Goal: Answer question/provide support: Share knowledge or assist other users

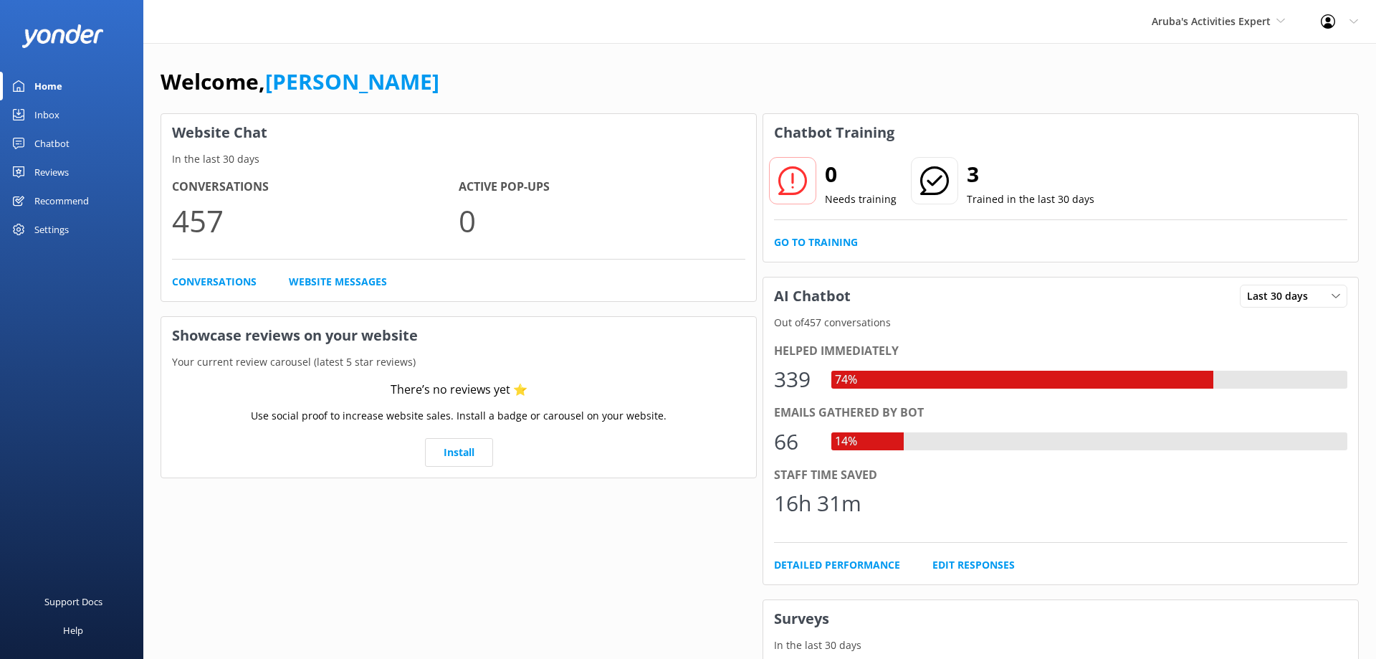
click at [57, 139] on div "Chatbot" at bounding box center [51, 143] width 35 height 29
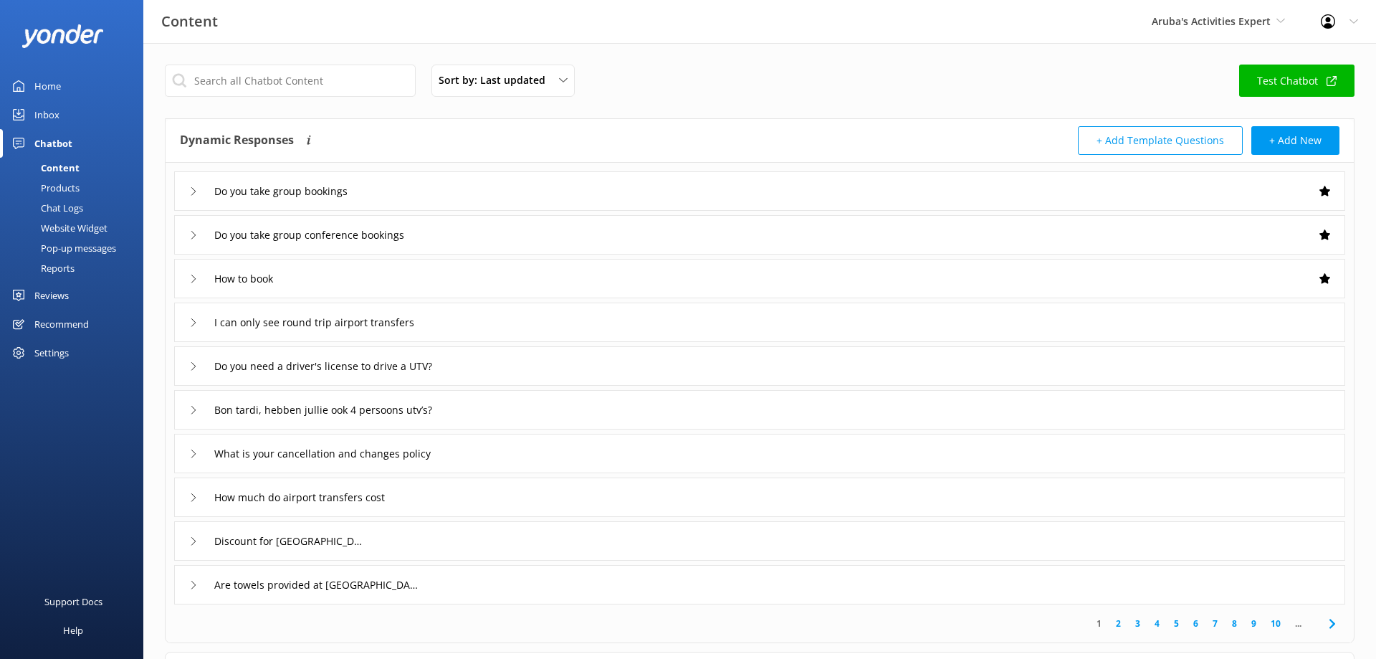
click at [57, 107] on div "Inbox" at bounding box center [46, 114] width 25 height 29
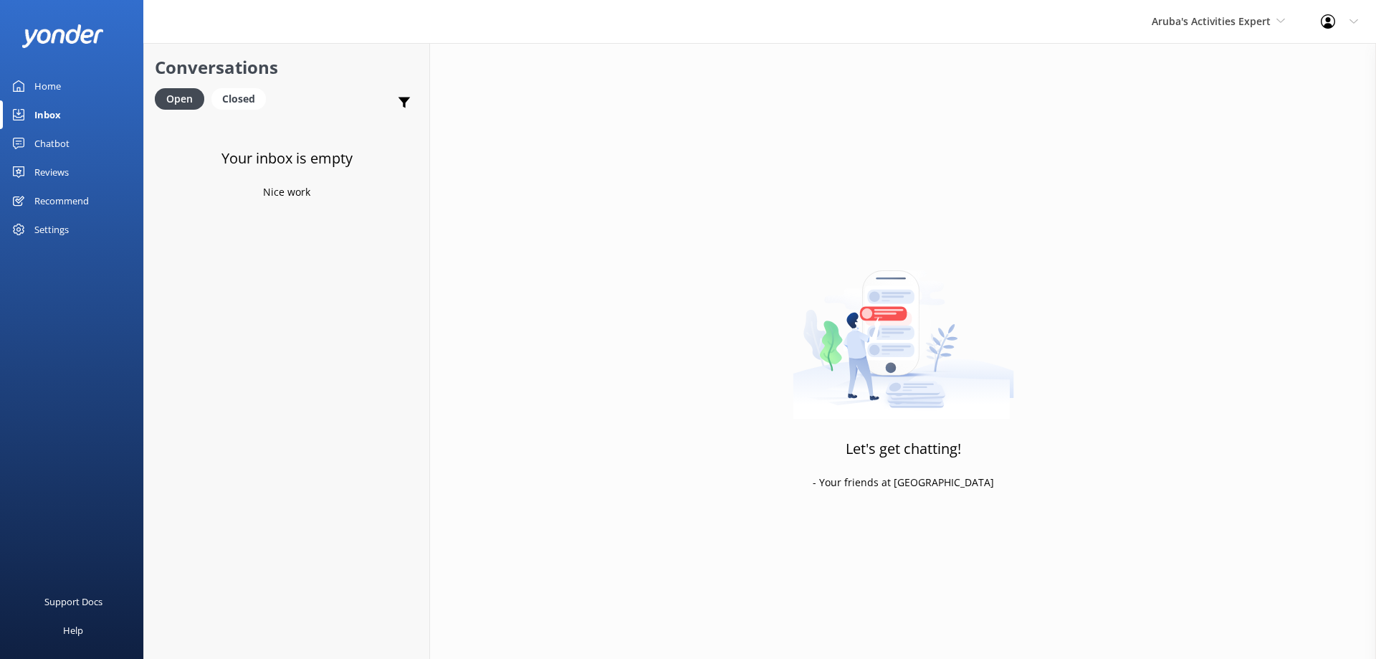
click at [53, 141] on div "Chatbot" at bounding box center [51, 143] width 35 height 29
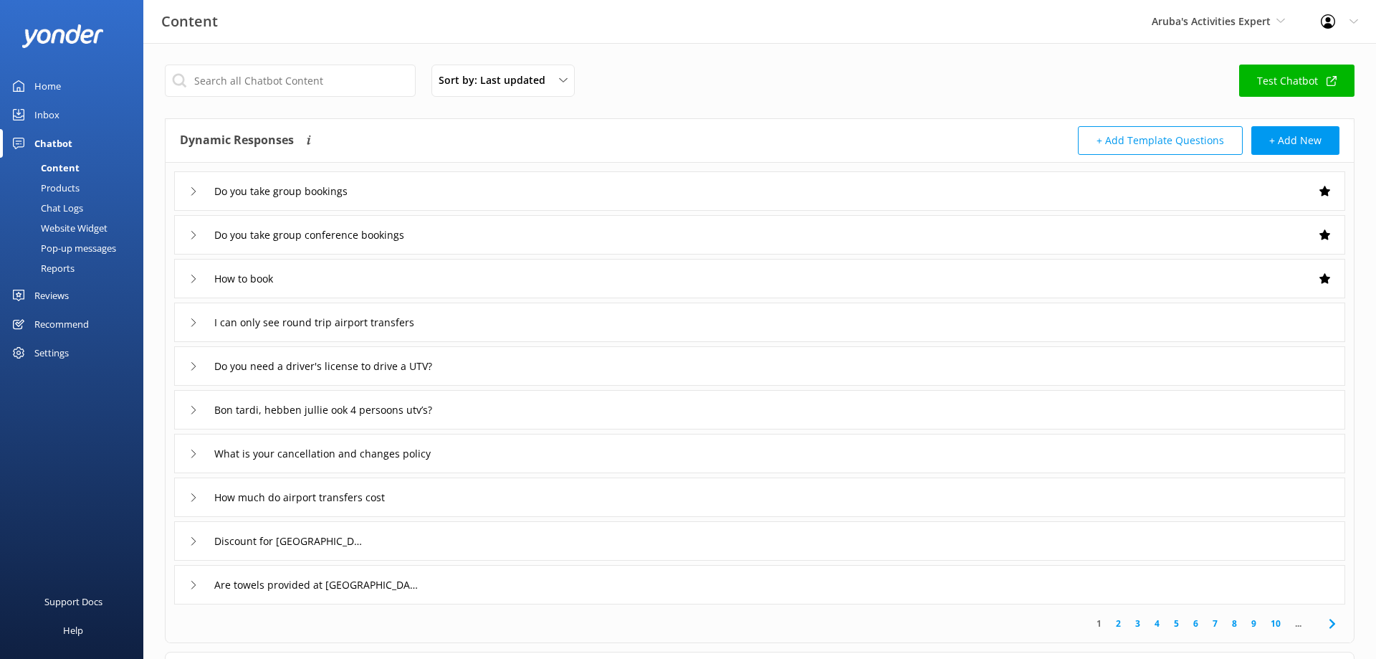
click at [67, 210] on div "Chat Logs" at bounding box center [46, 208] width 75 height 20
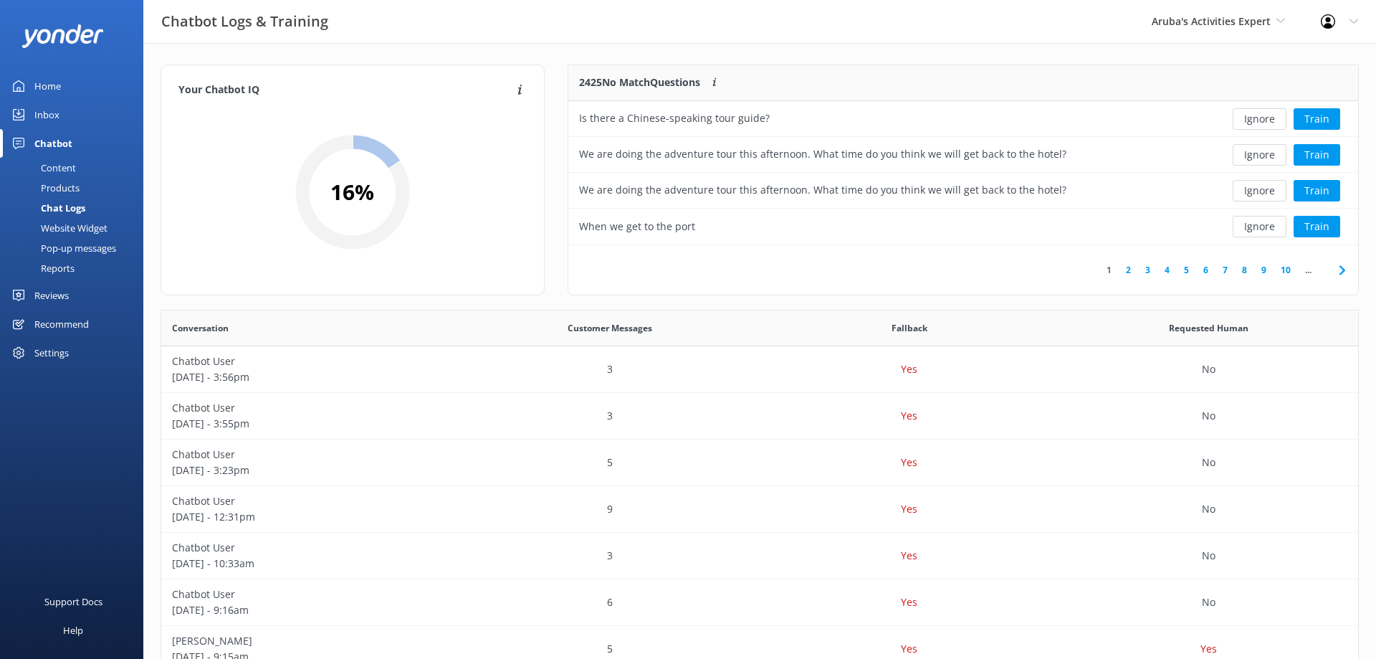
scroll to position [180, 790]
click at [1256, 226] on button "Ignore" at bounding box center [1260, 227] width 54 height 22
click at [80, 602] on div "Support Docs" at bounding box center [73, 601] width 58 height 29
click at [54, 117] on div "Inbox" at bounding box center [46, 114] width 25 height 29
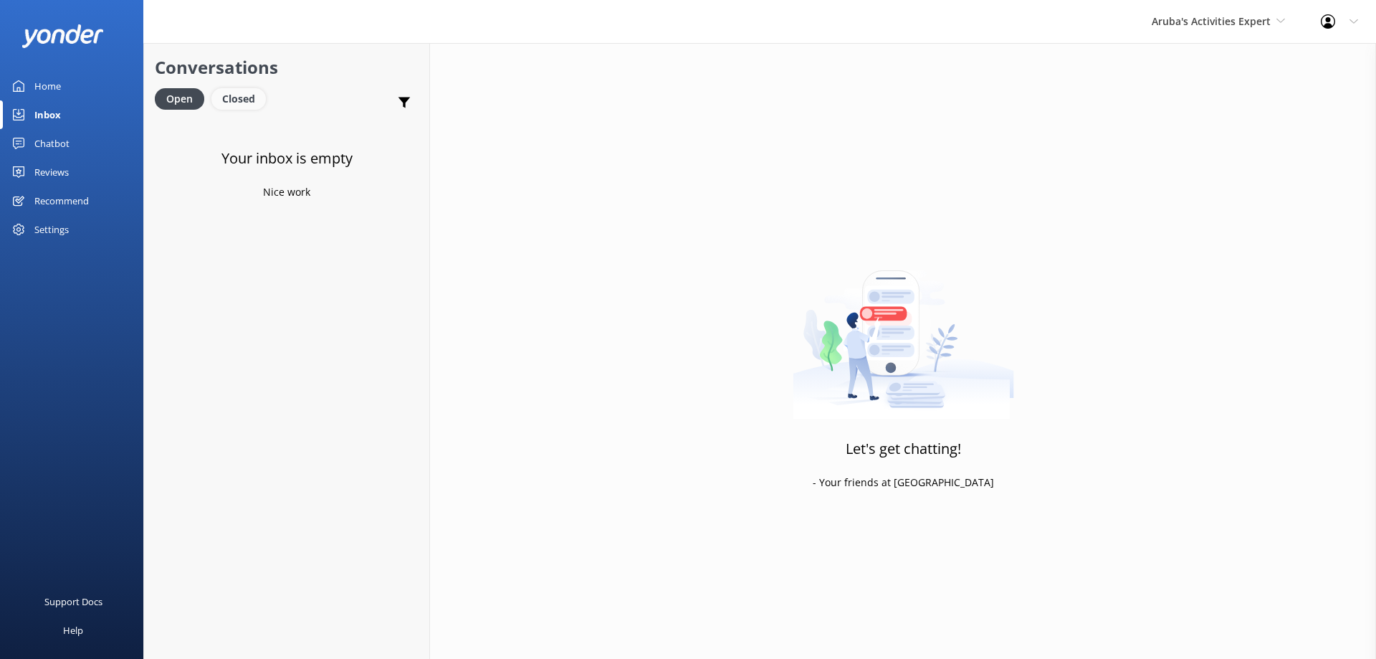
click at [250, 91] on div "Closed" at bounding box center [238, 99] width 54 height 22
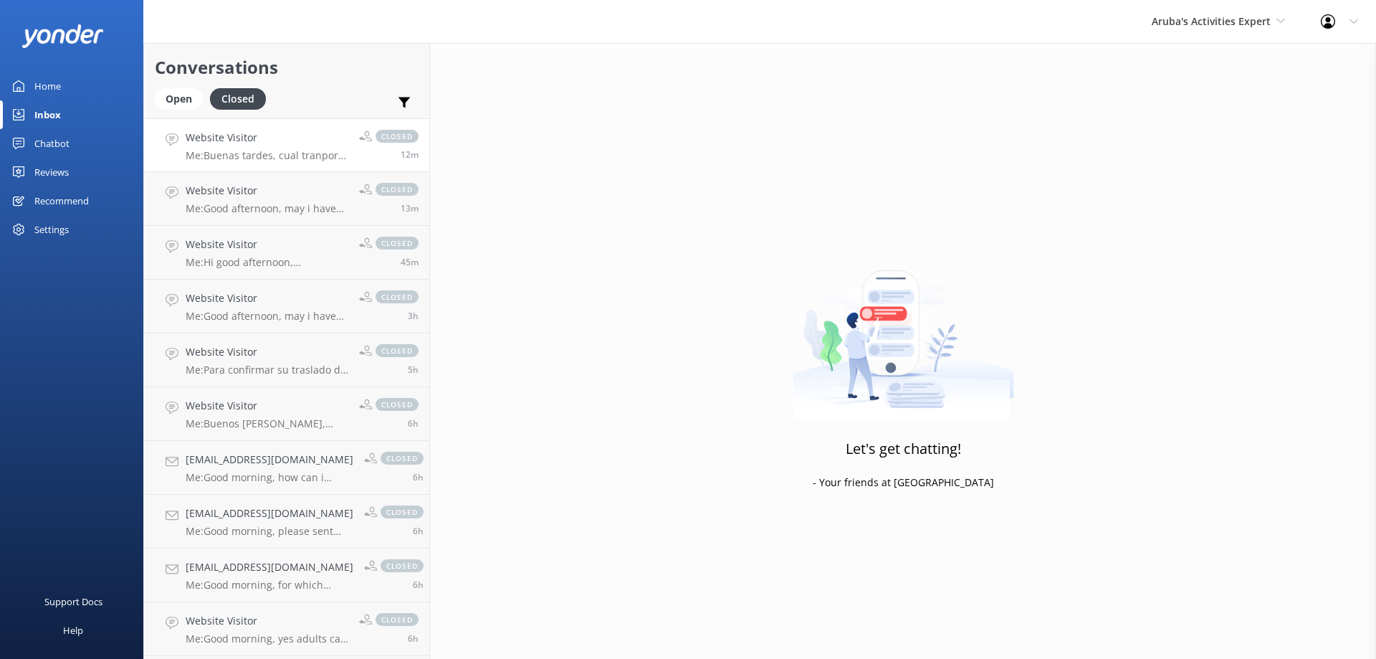
click at [248, 145] on h4 "Website Visitor" at bounding box center [267, 138] width 163 height 16
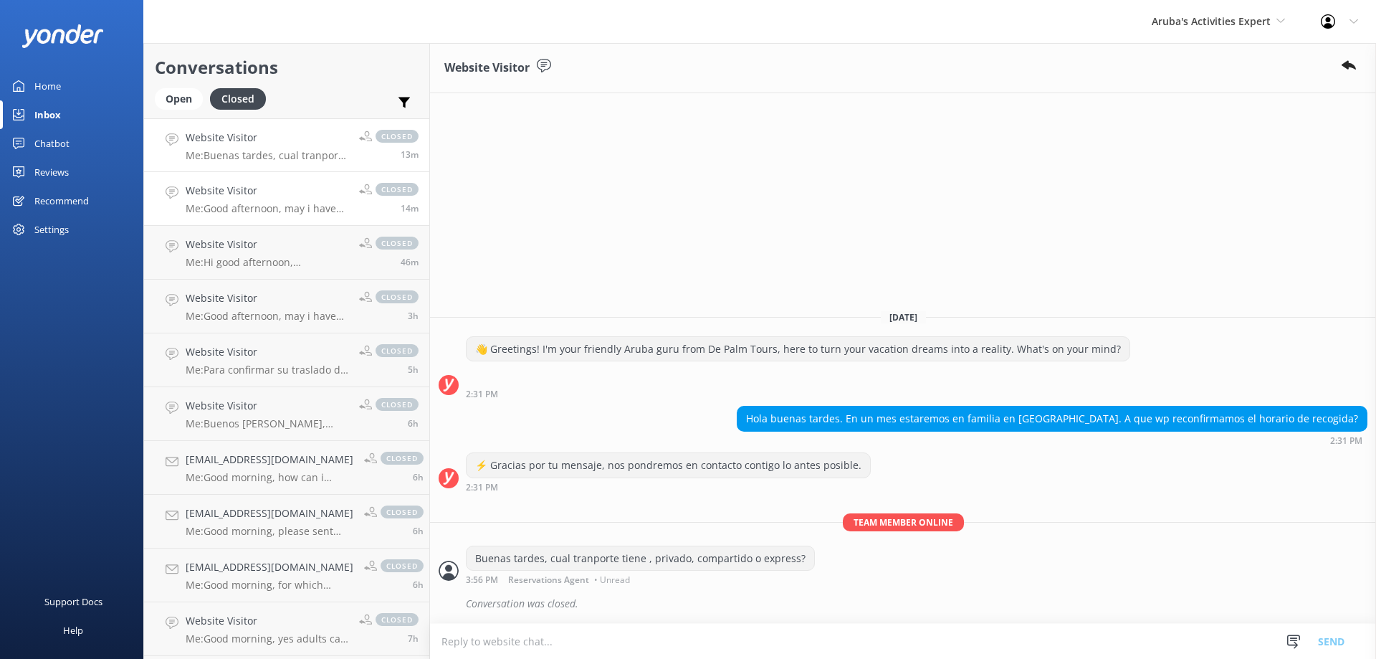
click at [290, 207] on p "Me: Good afternoon, may i have the booking number?" at bounding box center [267, 208] width 163 height 13
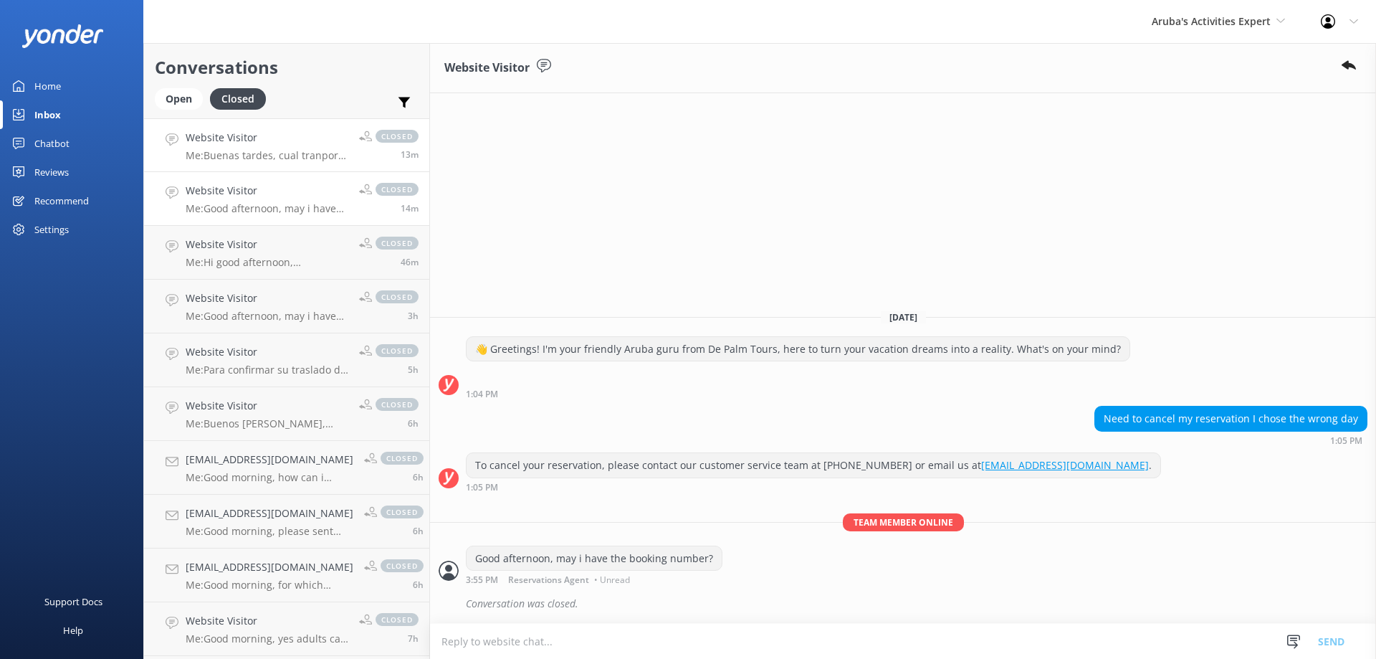
click at [267, 161] on p "Me: Buenas tardes, cual tranporte tiene , privado, compartido o express?" at bounding box center [267, 155] width 163 height 13
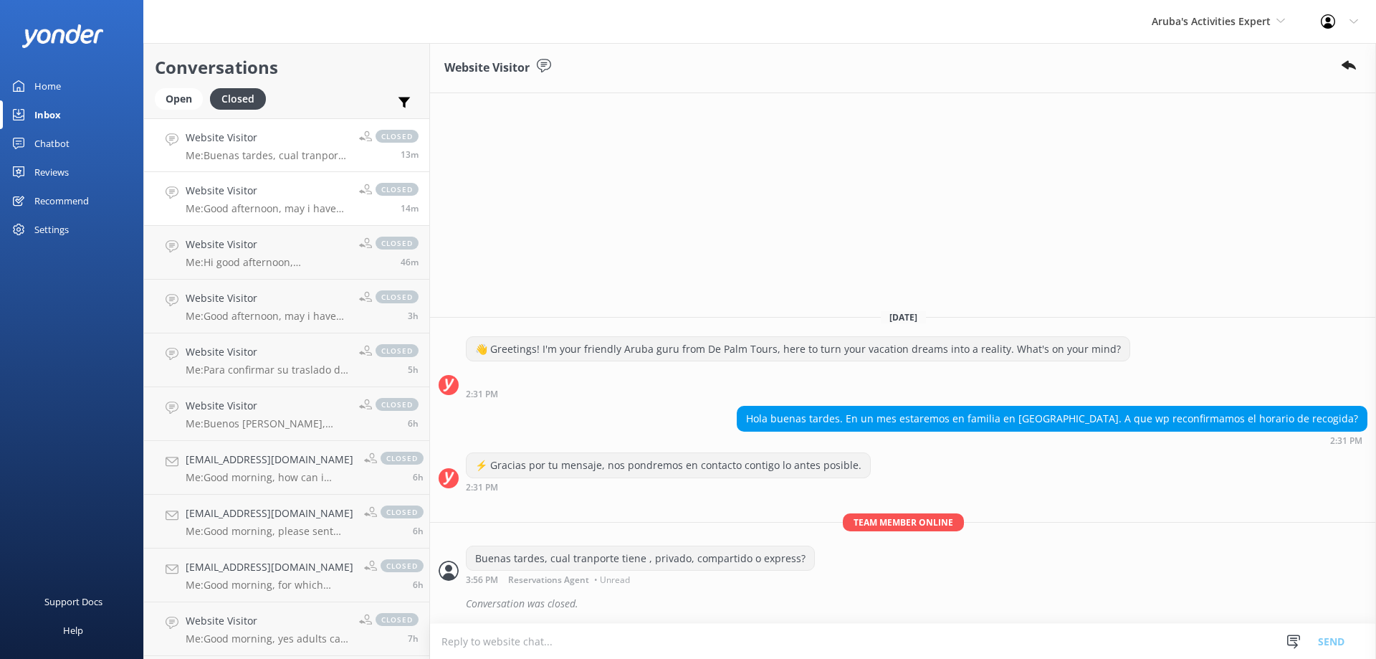
click at [267, 194] on h4 "Website Visitor" at bounding box center [267, 191] width 163 height 16
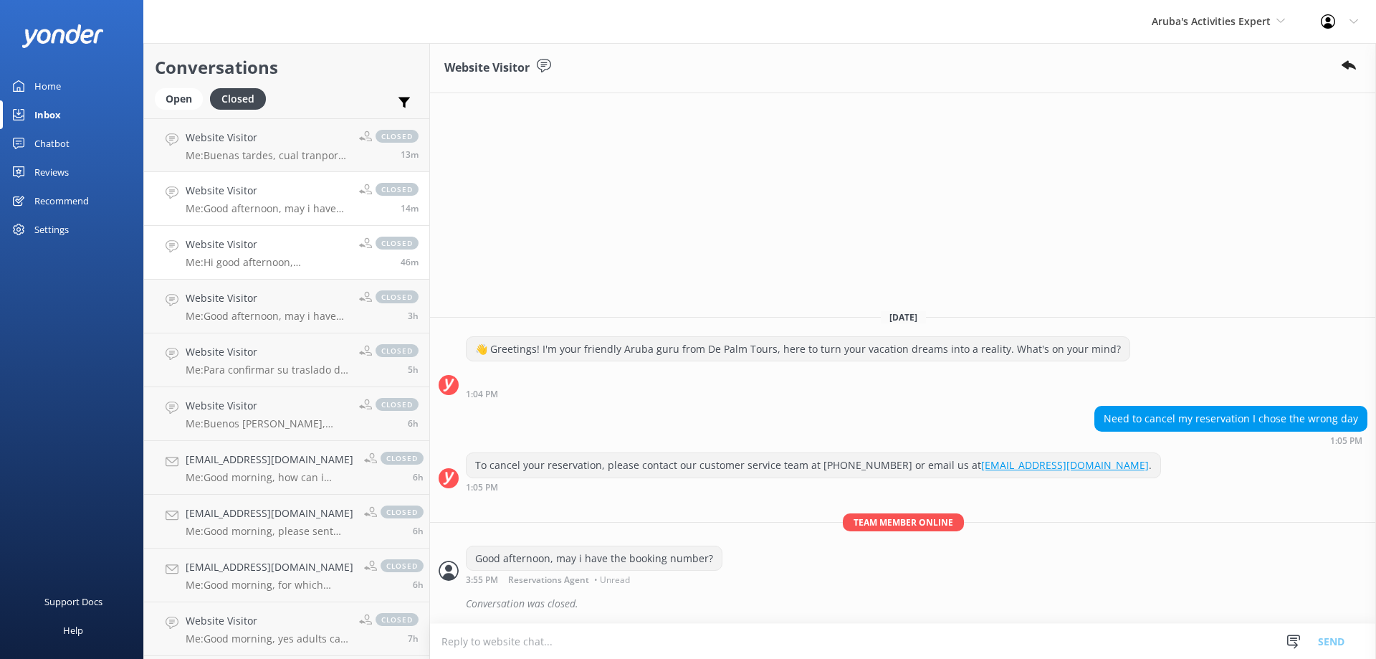
click at [267, 242] on h4 "Website Visitor" at bounding box center [267, 245] width 163 height 16
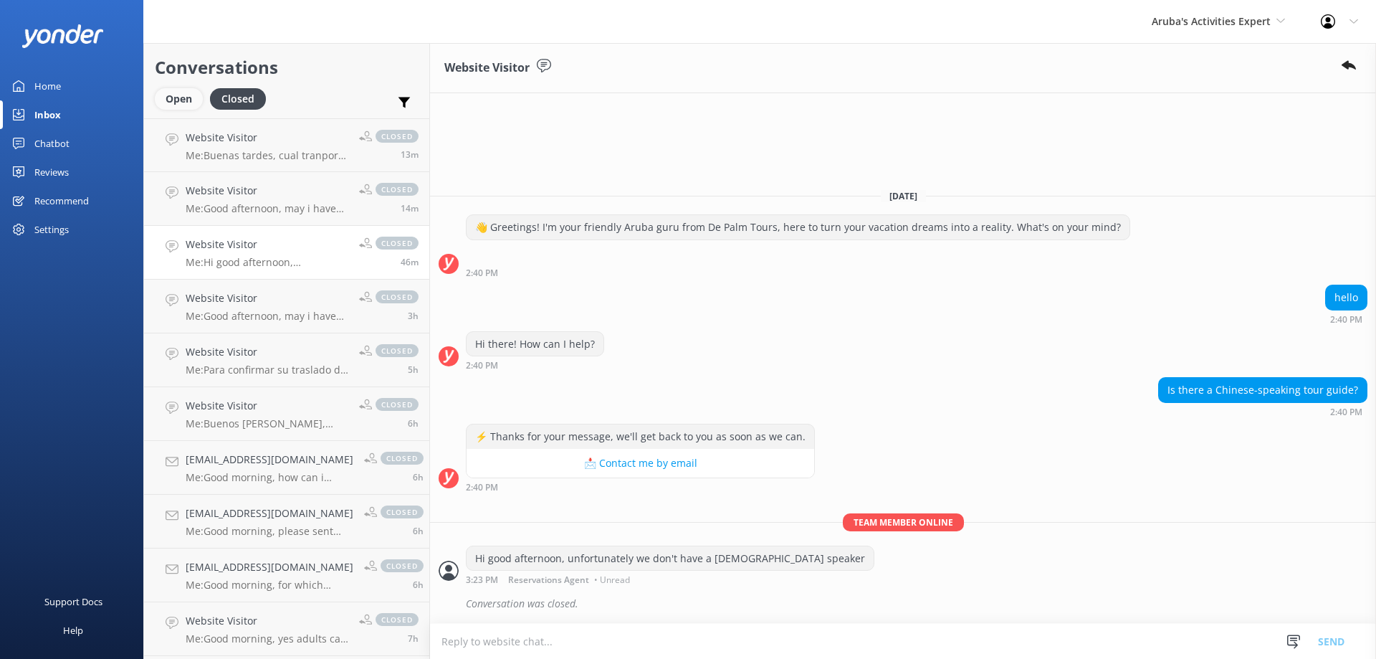
click at [184, 102] on div "Open" at bounding box center [179, 99] width 48 height 22
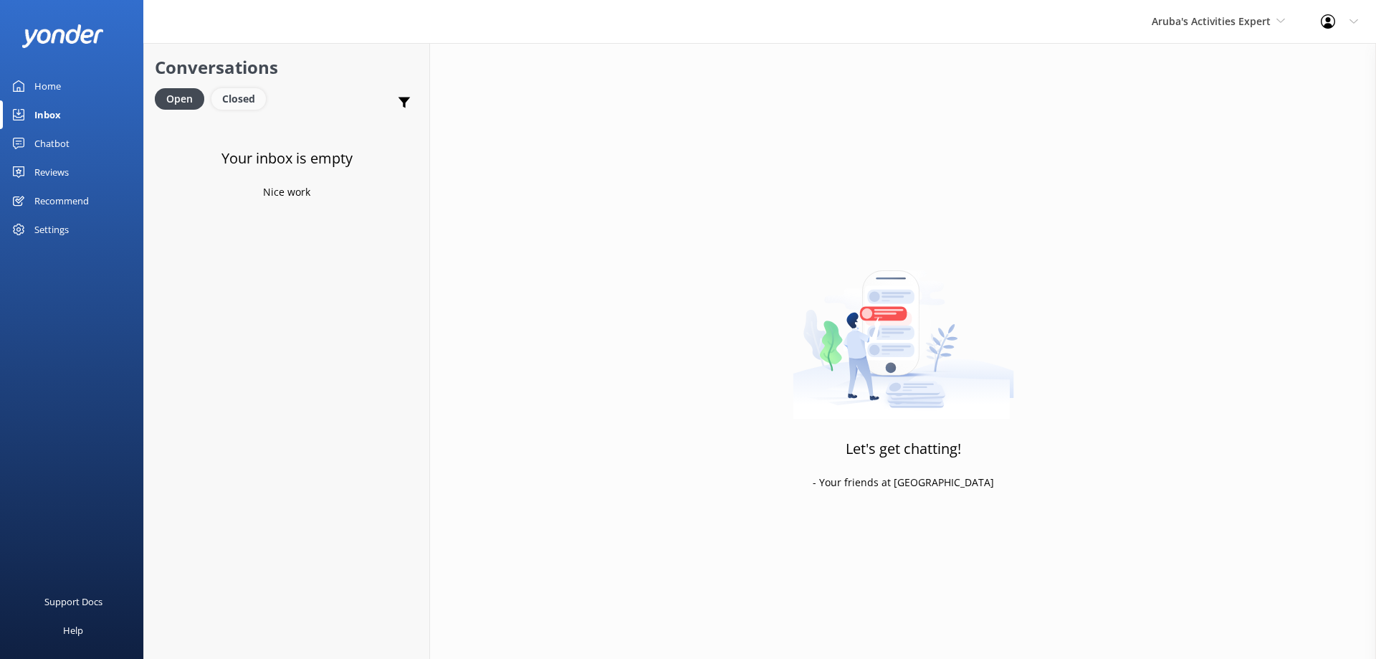
click at [262, 100] on div "Closed" at bounding box center [238, 99] width 54 height 22
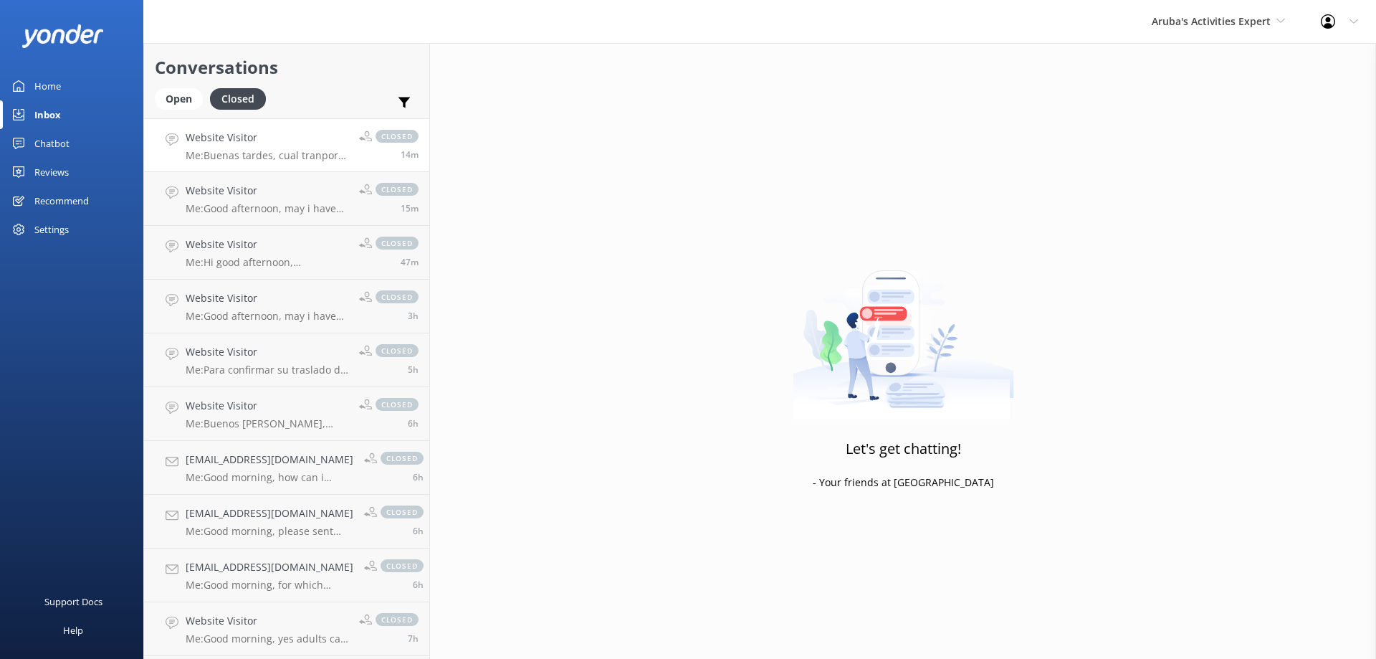
click at [276, 143] on h4 "Website Visitor" at bounding box center [267, 138] width 163 height 16
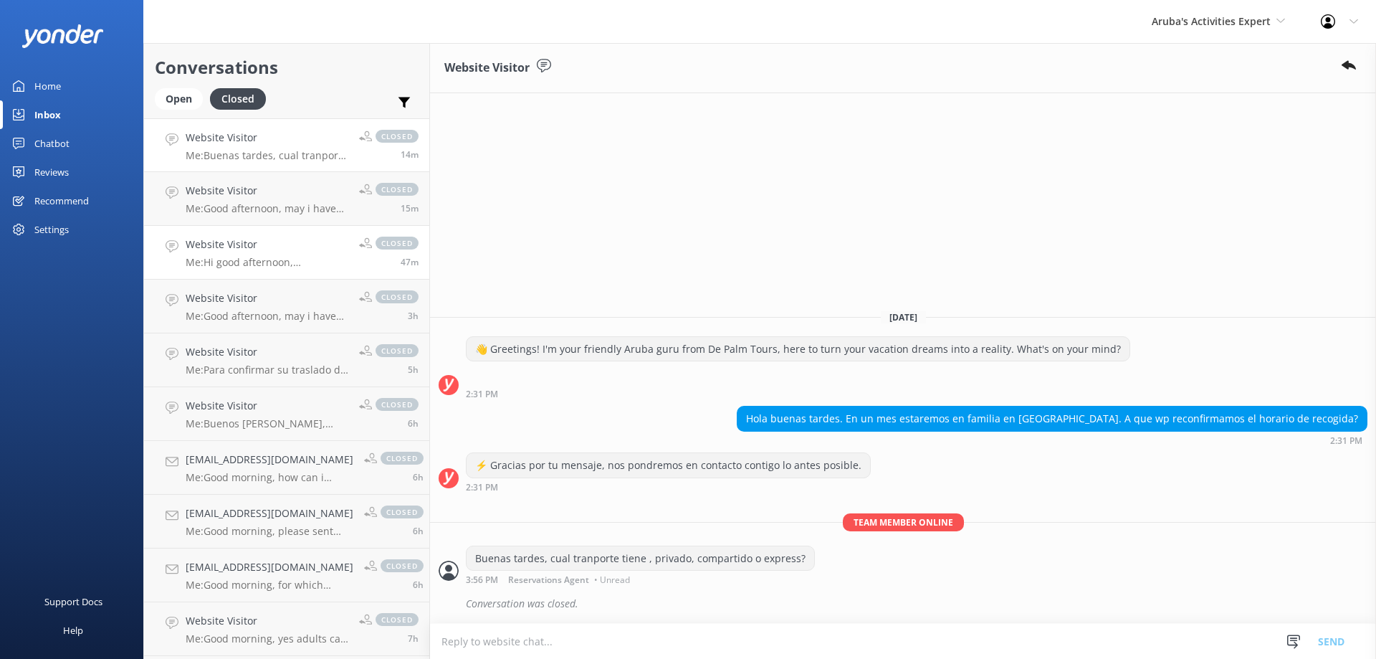
click at [243, 249] on h4 "Website Visitor" at bounding box center [267, 245] width 163 height 16
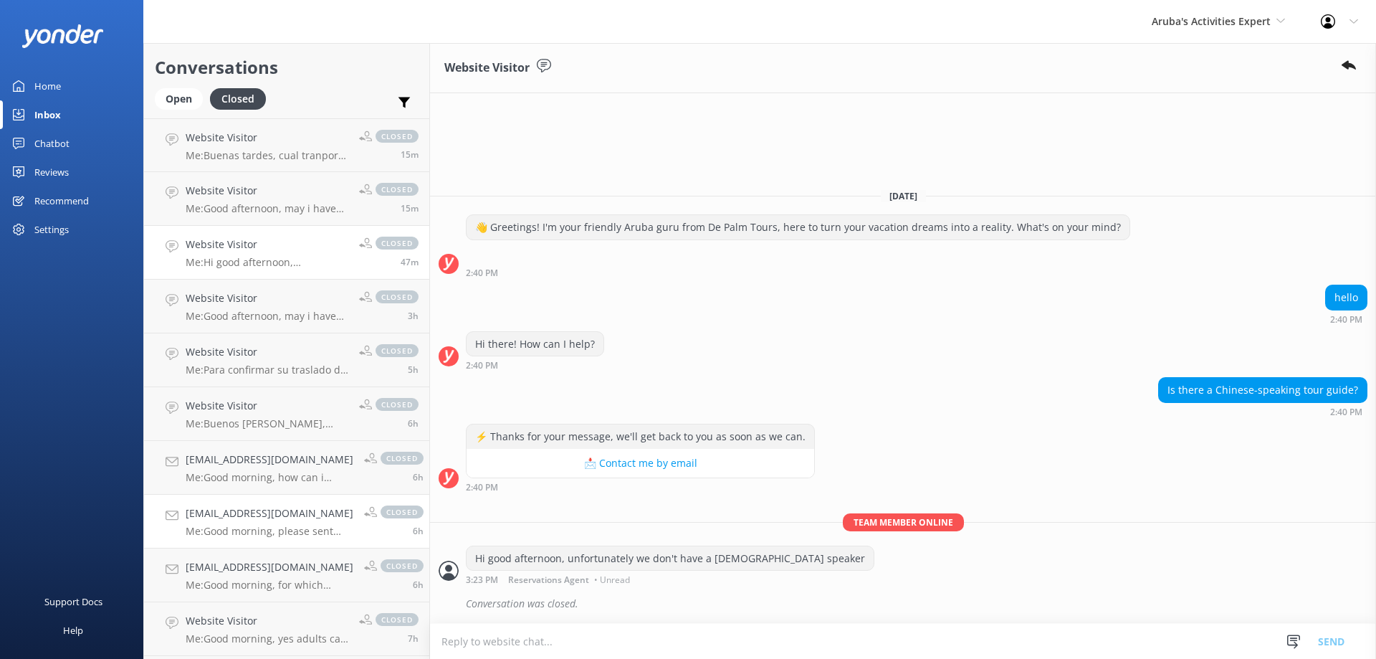
click at [266, 513] on h4 "[EMAIL_ADDRESS][DOMAIN_NAME]" at bounding box center [270, 513] width 168 height 16
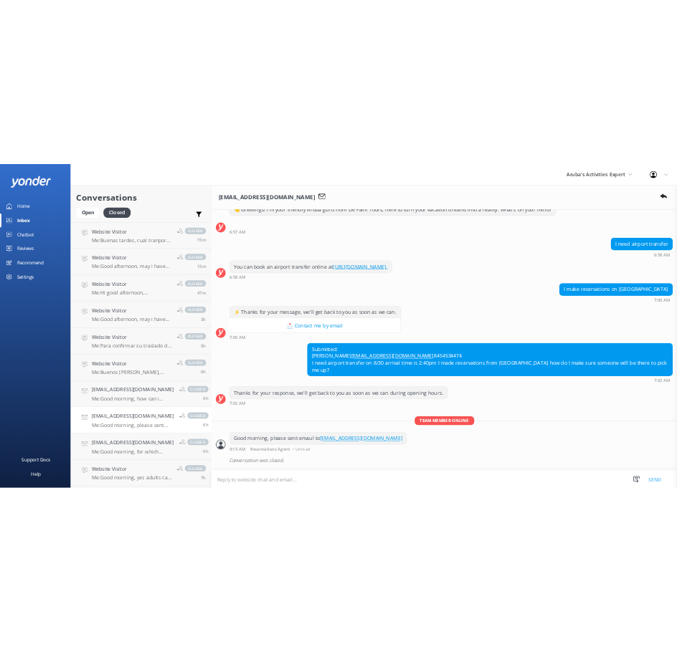
scroll to position [65, 0]
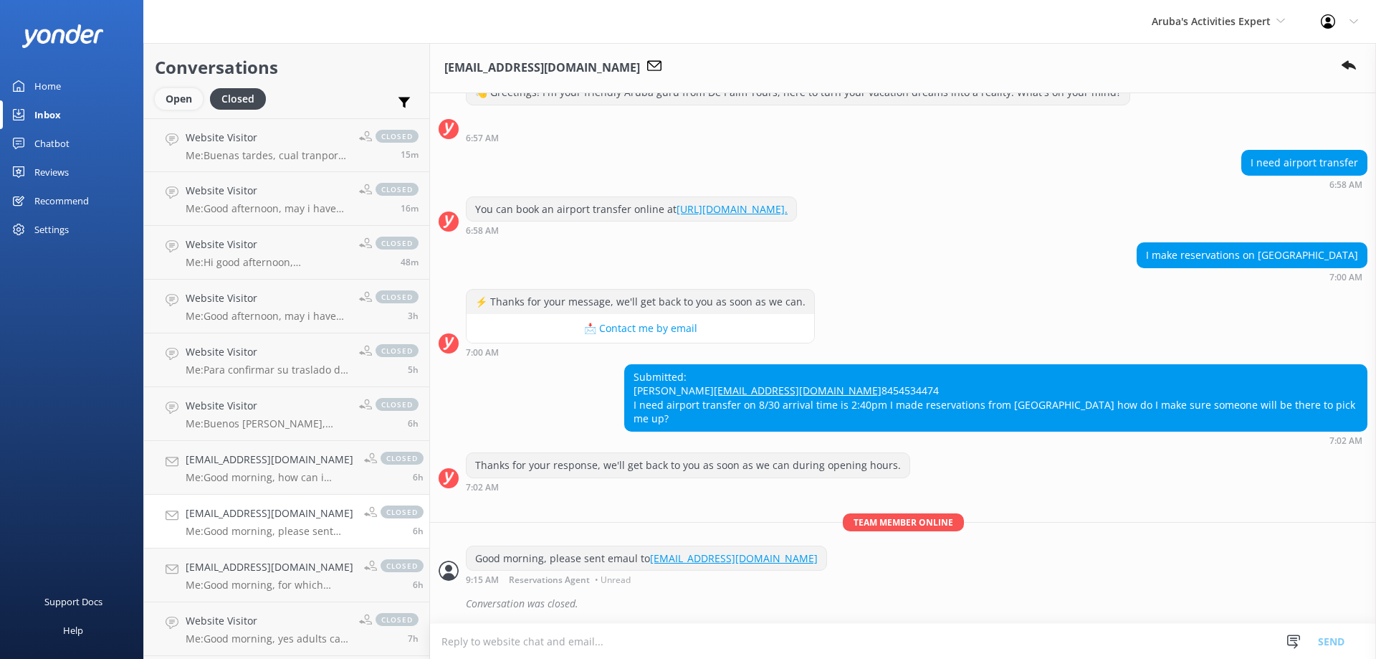
click at [168, 103] on div "Open" at bounding box center [179, 99] width 48 height 22
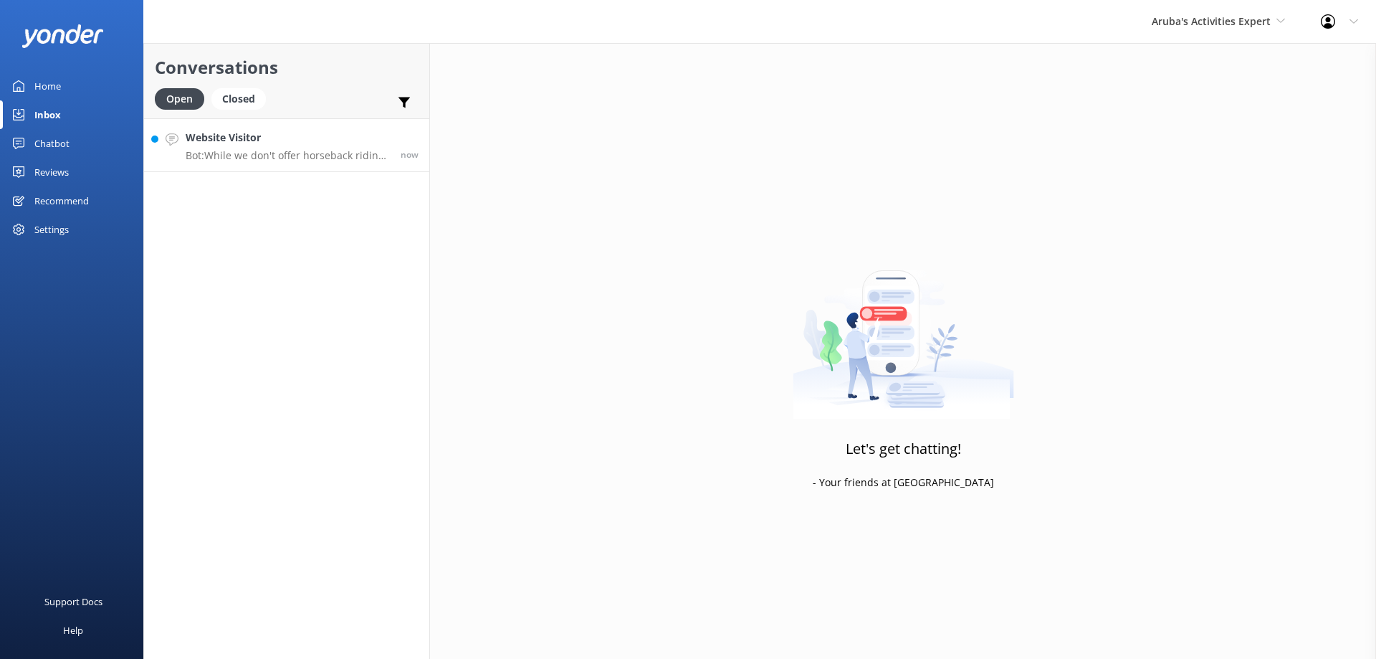
click at [274, 153] on p "Bot: While we don't offer horseback riding experiences, we invite you to explor…" at bounding box center [288, 155] width 204 height 13
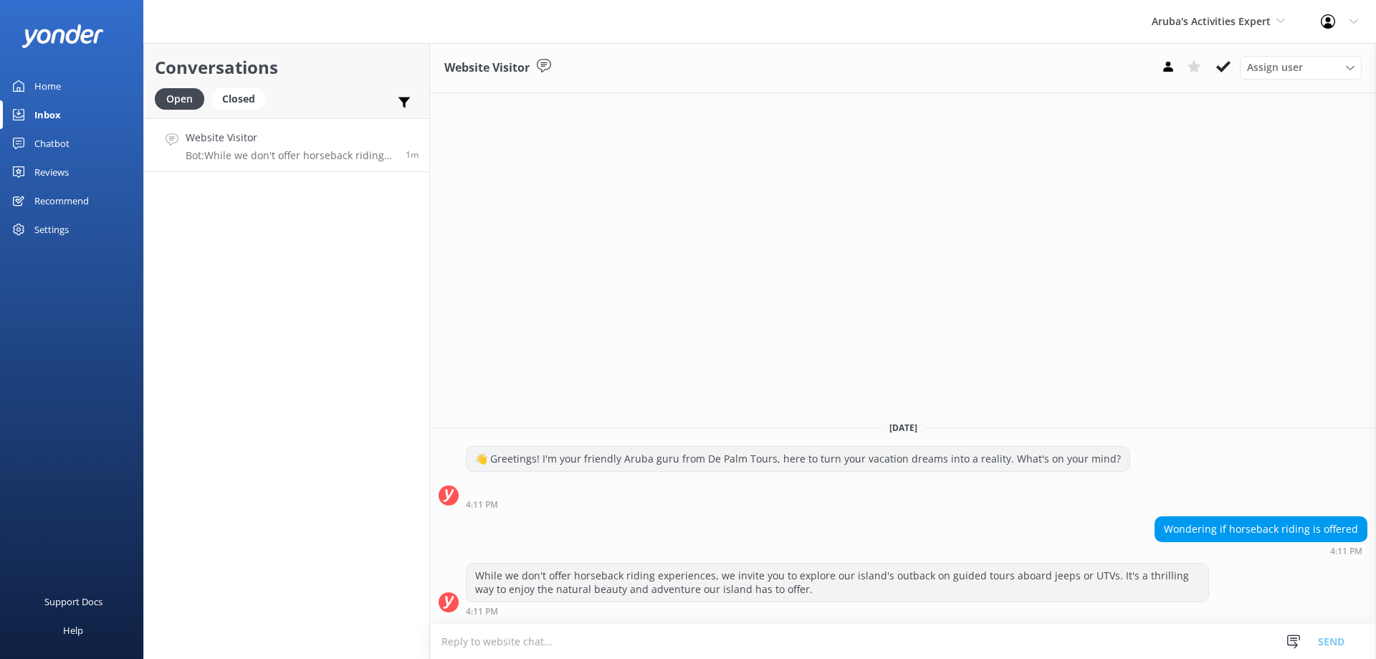
click at [52, 86] on div "Home" at bounding box center [47, 86] width 27 height 29
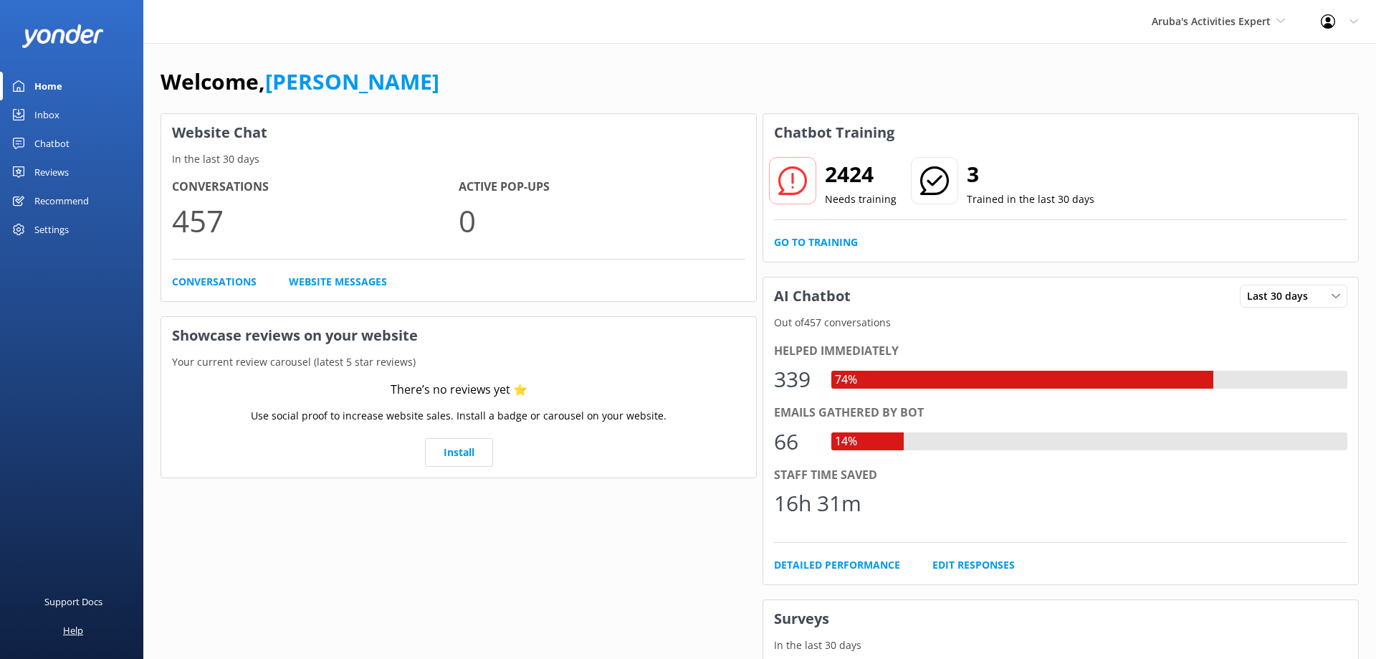
click at [70, 629] on div "Help" at bounding box center [73, 630] width 20 height 29
click at [1344, 295] on div "Last 30 days Last 7 days Last 30 days" at bounding box center [1294, 296] width 108 height 23
click at [1307, 323] on link "Last 7 days" at bounding box center [1305, 325] width 128 height 29
click at [52, 113] on div "Inbox" at bounding box center [46, 114] width 25 height 29
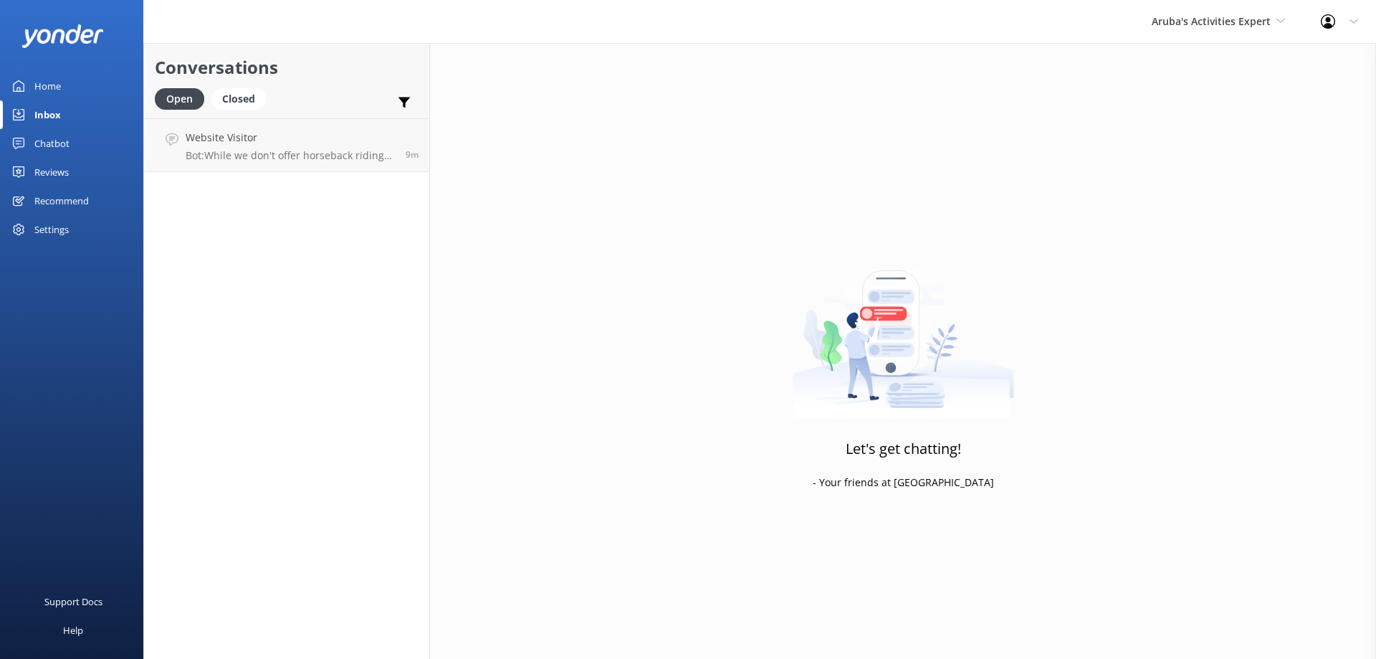
click at [67, 141] on div "Chatbot" at bounding box center [51, 143] width 35 height 29
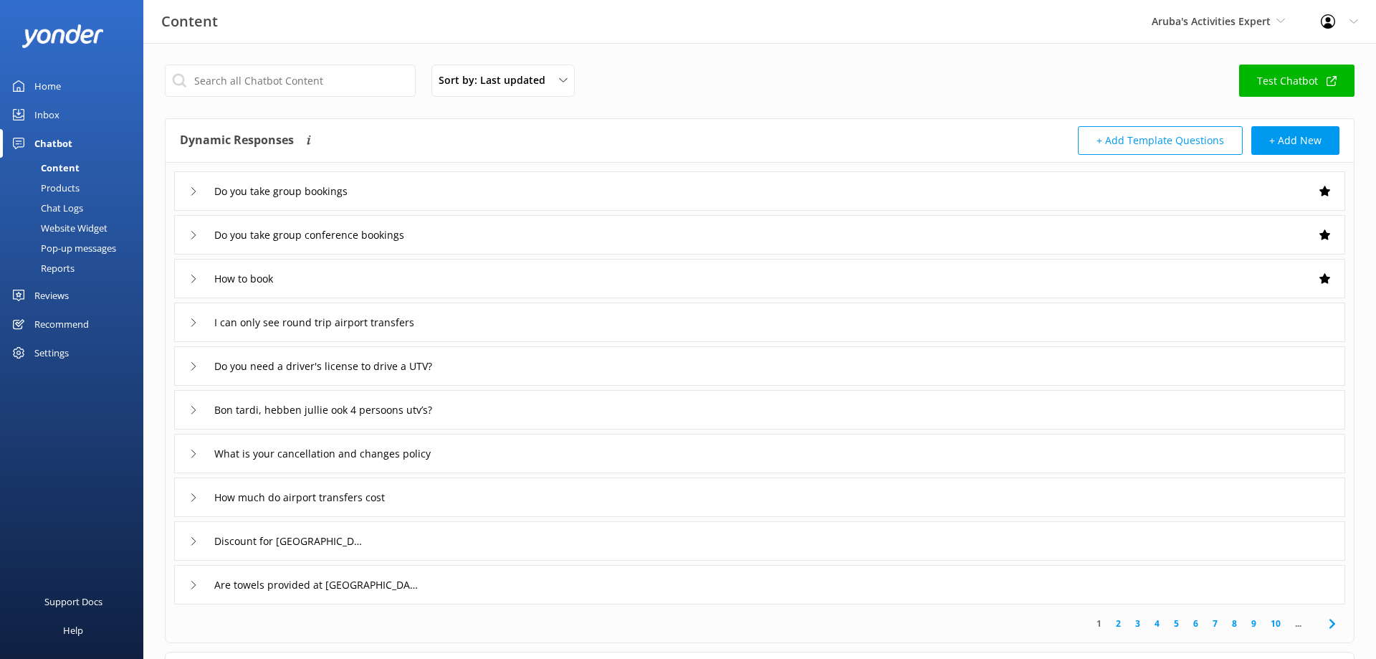
click at [810, 186] on div "Do you take group bookings" at bounding box center [759, 190] width 1171 height 39
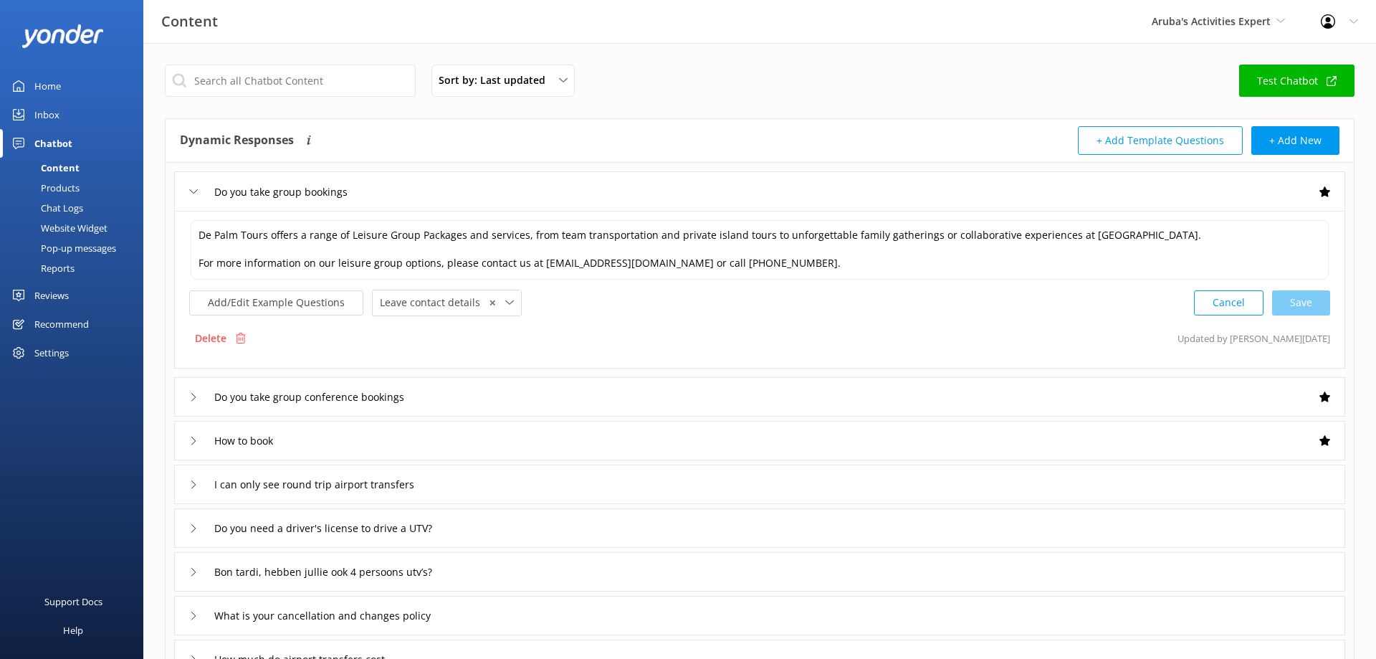
click at [810, 186] on div "Do you take group bookings" at bounding box center [759, 190] width 1171 height 39
